Goal: Task Accomplishment & Management: Complete application form

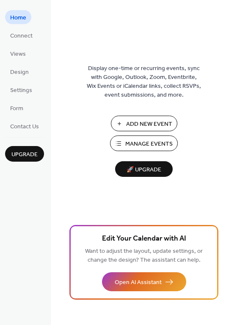
click at [149, 120] on span "Add New Event" at bounding box center [149, 124] width 46 height 9
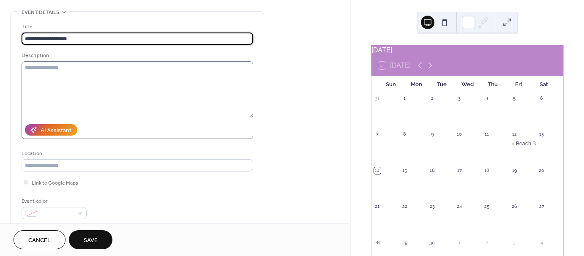
scroll to position [32, 0]
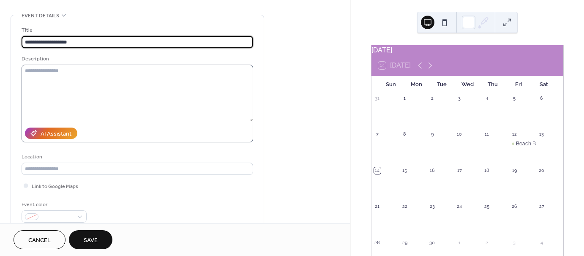
type input "**********"
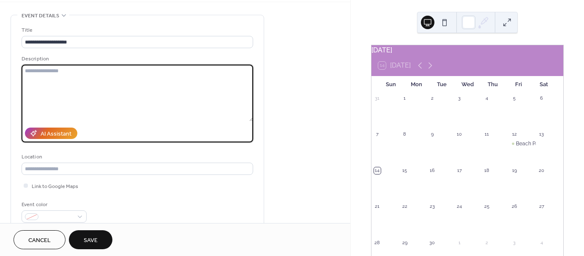
click at [25, 85] on textarea at bounding box center [137, 93] width 231 height 57
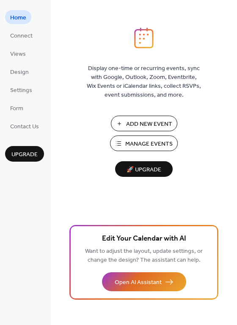
click at [122, 130] on button "Add New Event" at bounding box center [144, 124] width 66 height 16
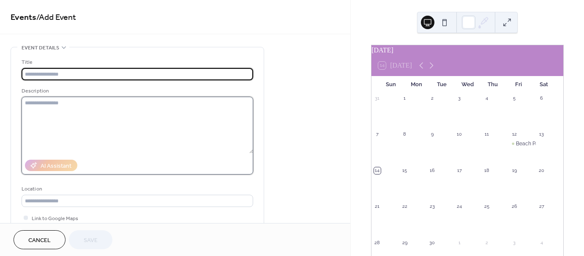
click at [128, 127] on textarea at bounding box center [137, 125] width 231 height 57
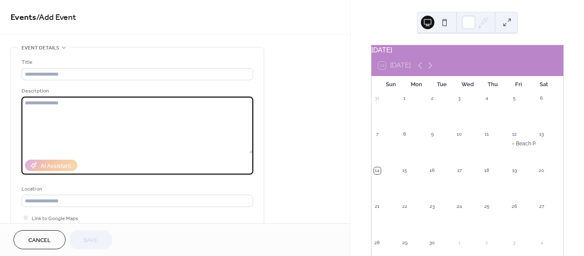
click at [252, 153] on textarea at bounding box center [137, 125] width 231 height 57
click at [71, 111] on textarea at bounding box center [137, 125] width 231 height 57
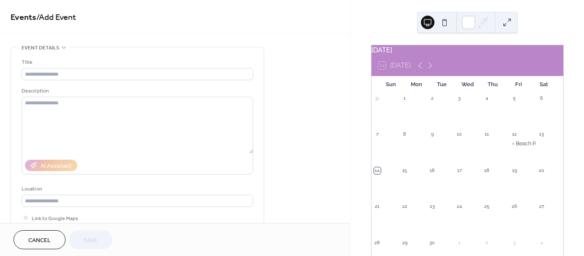
drag, startPoint x: 71, startPoint y: 113, endPoint x: 307, endPoint y: 101, distance: 236.0
